Goal: Information Seeking & Learning: Learn about a topic

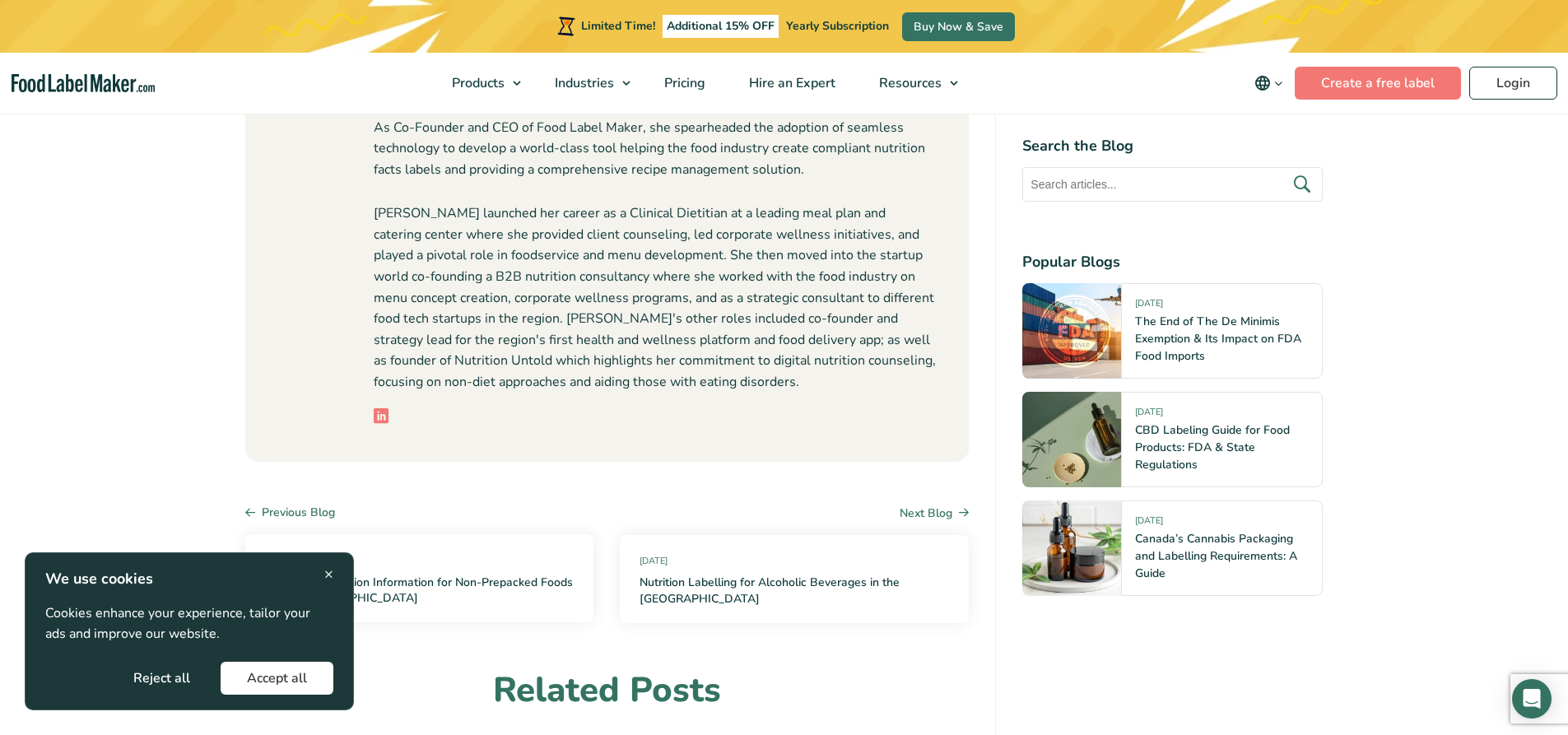
scroll to position [913, 0]
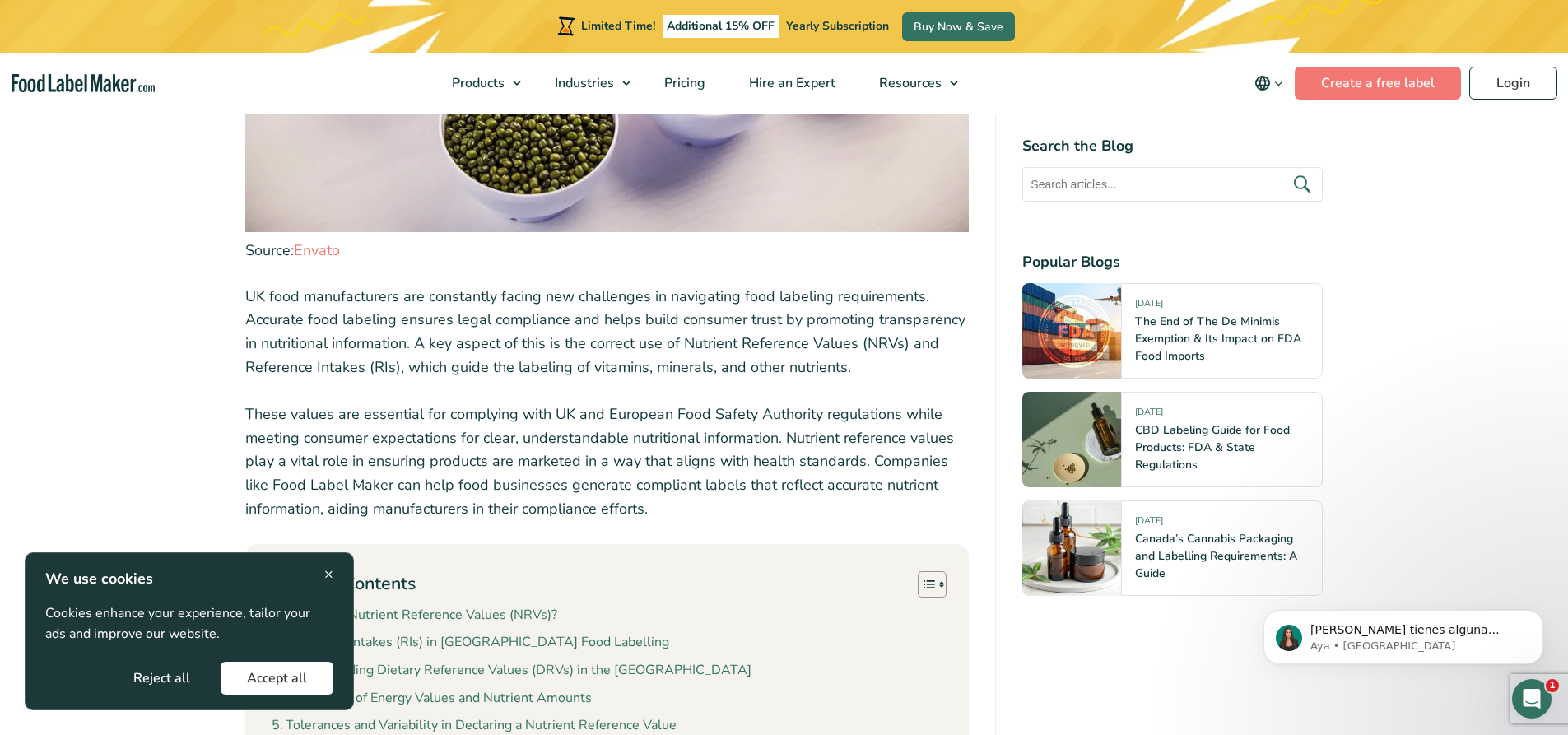
scroll to position [1517, 0]
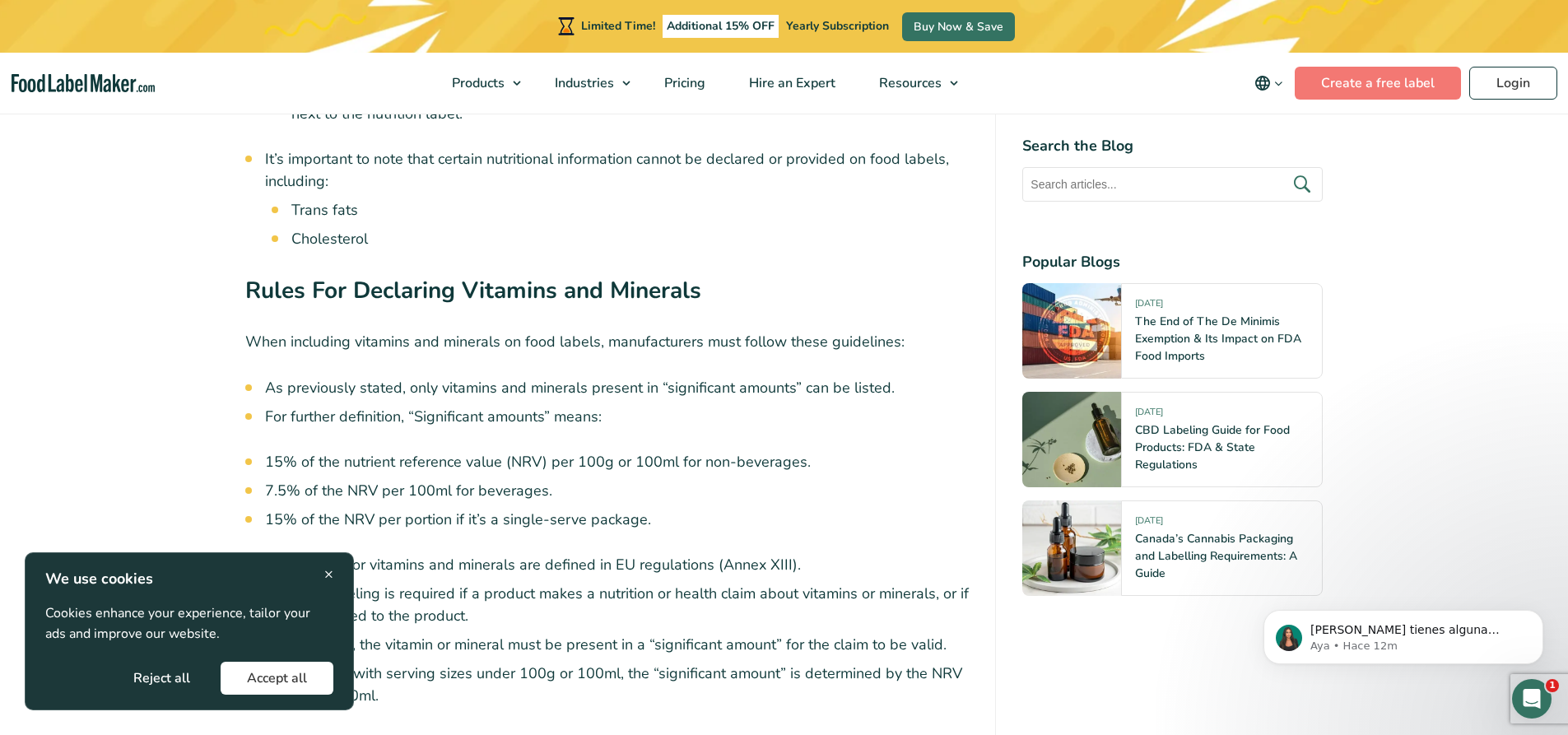
scroll to position [7054, 0]
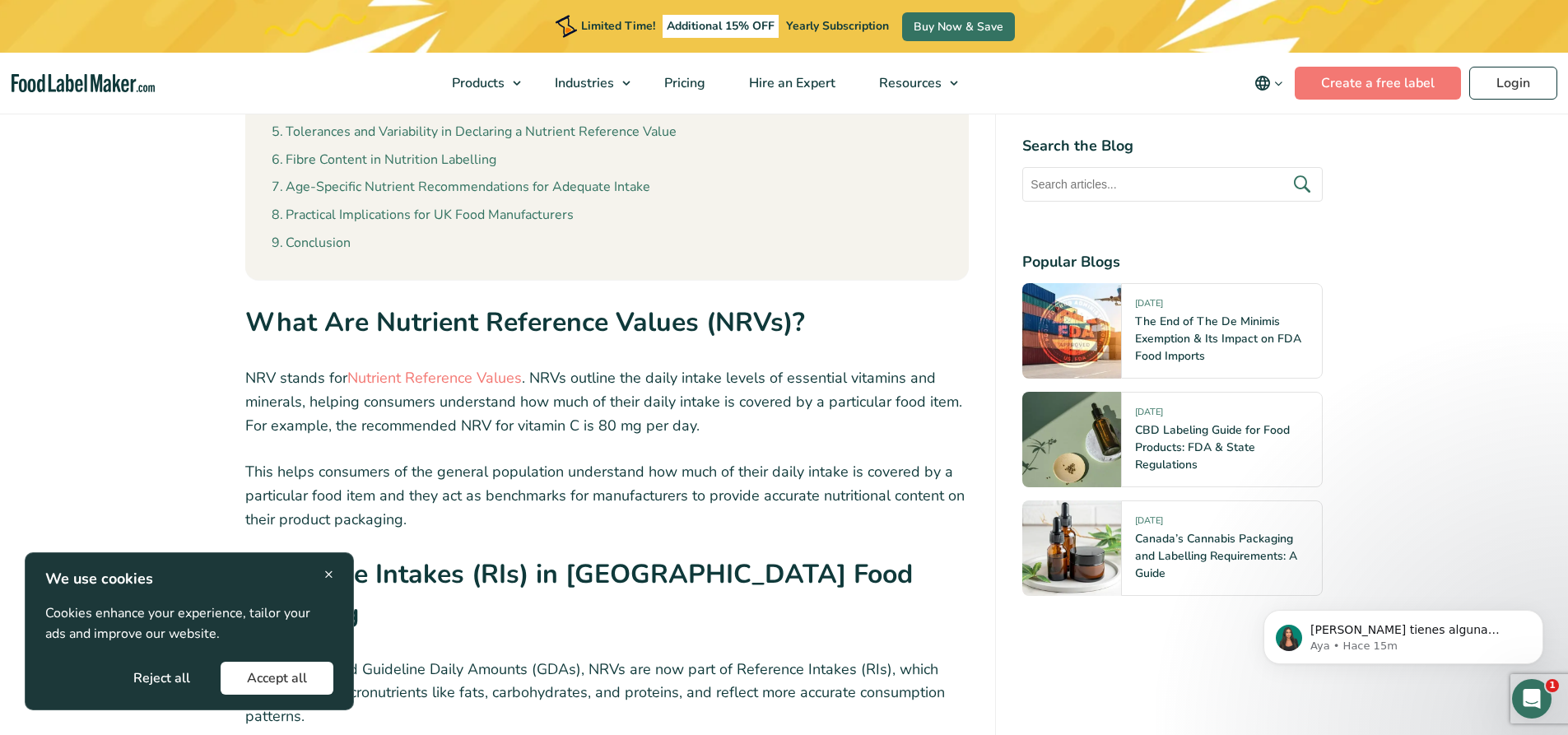
click at [288, 681] on button "Accept all" at bounding box center [277, 678] width 113 height 33
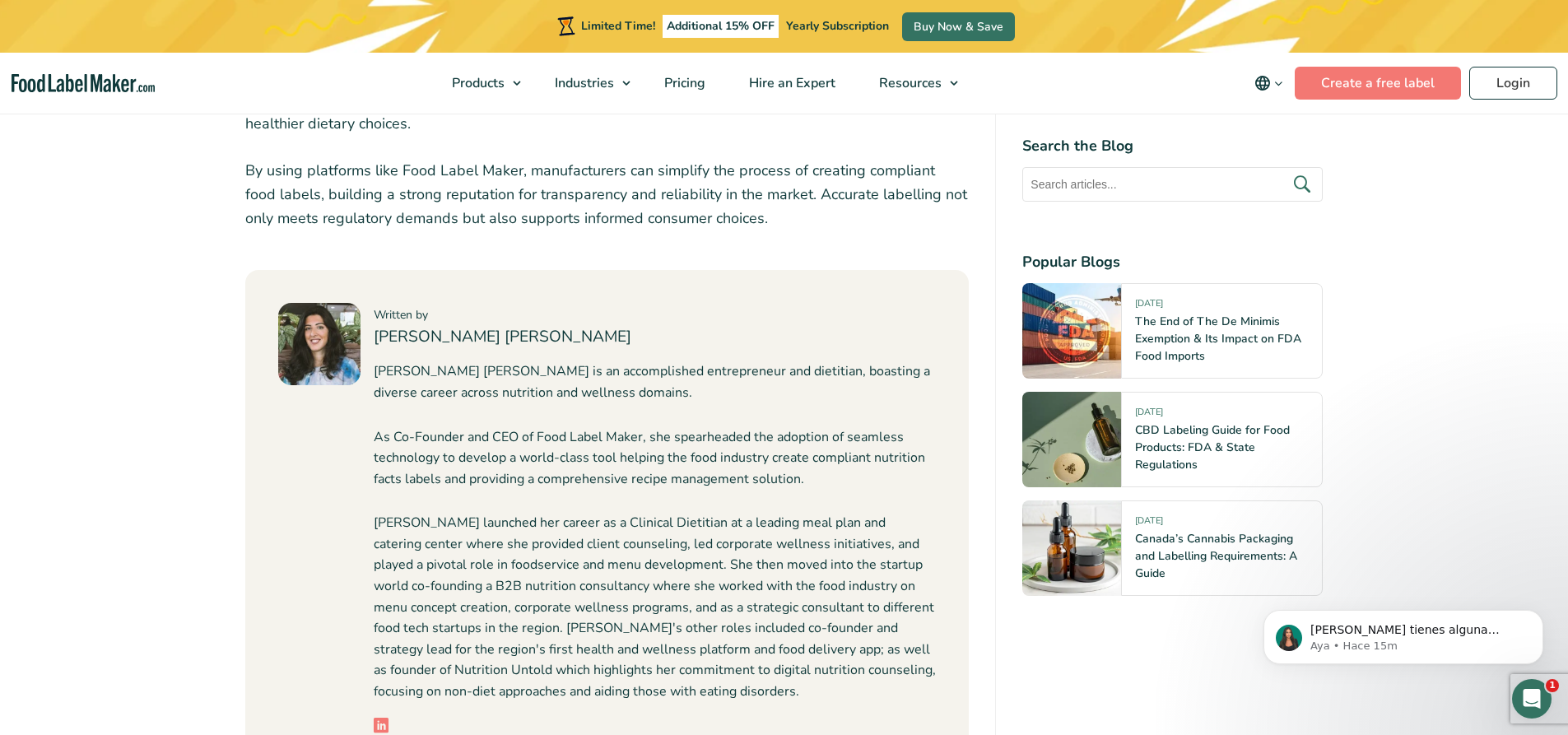
scroll to position [7107, 0]
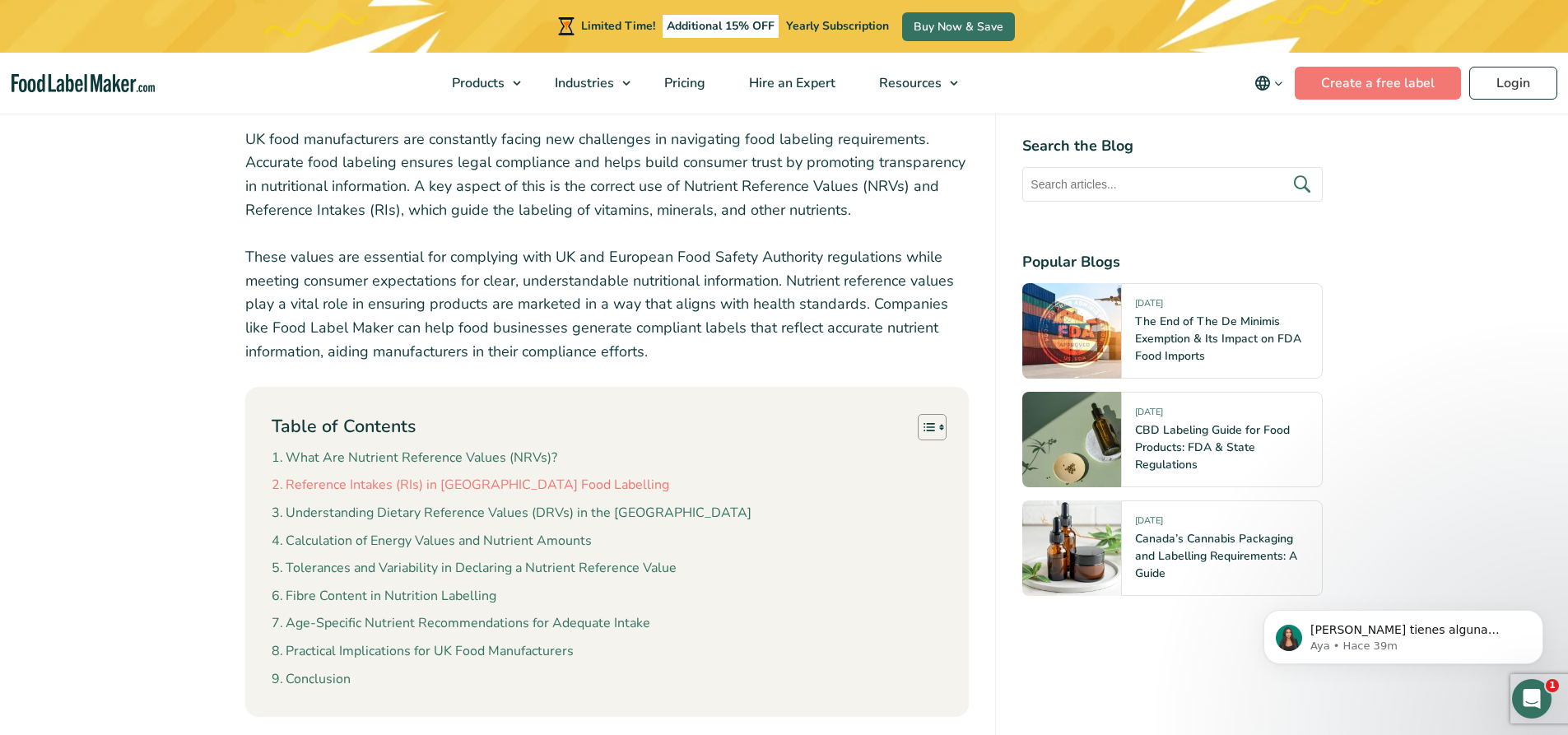
click at [518, 484] on link "Reference Intakes (RIs) in [GEOGRAPHIC_DATA] Food Labelling" at bounding box center [470, 486] width 398 height 21
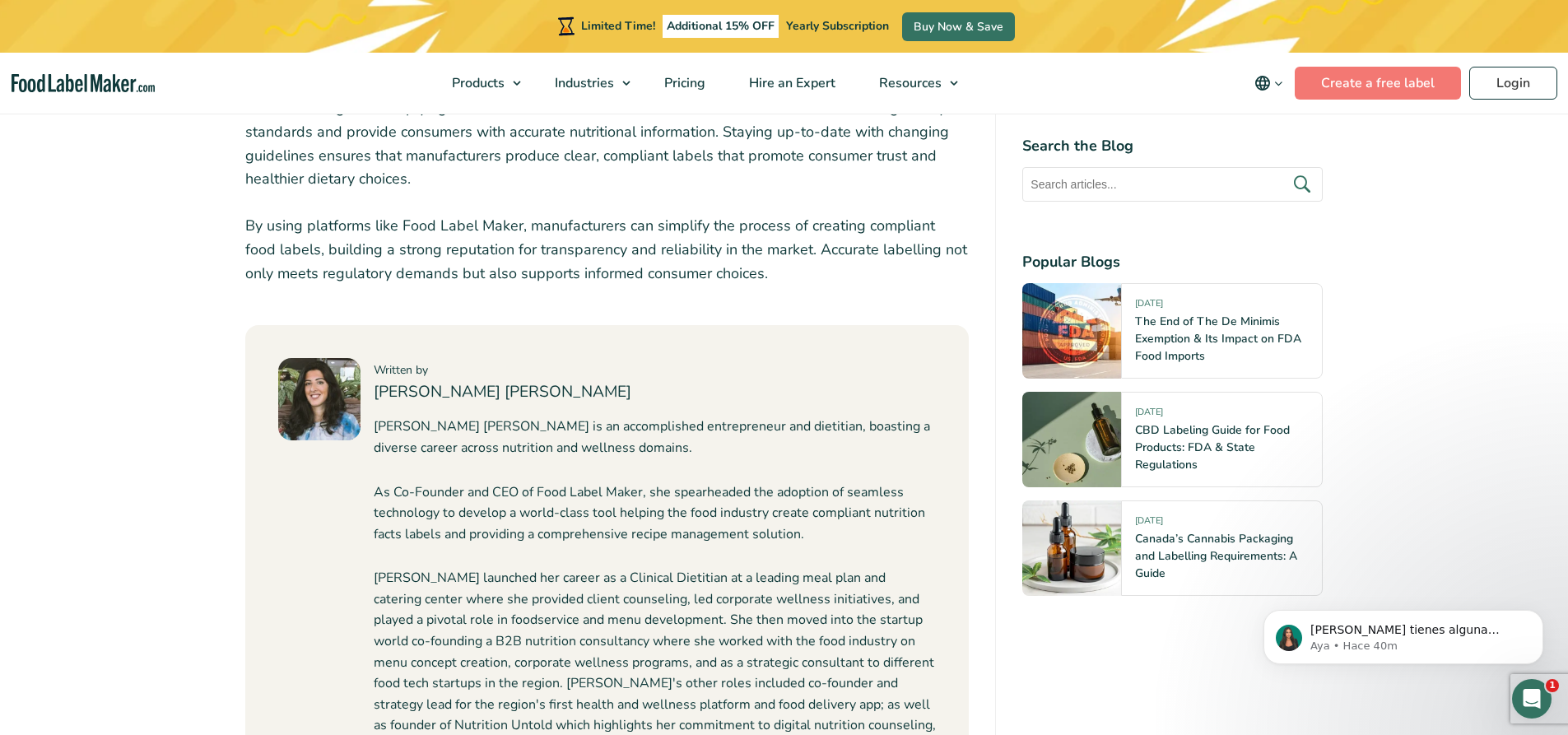
scroll to position [7117, 0]
